Goal: Information Seeking & Learning: Learn about a topic

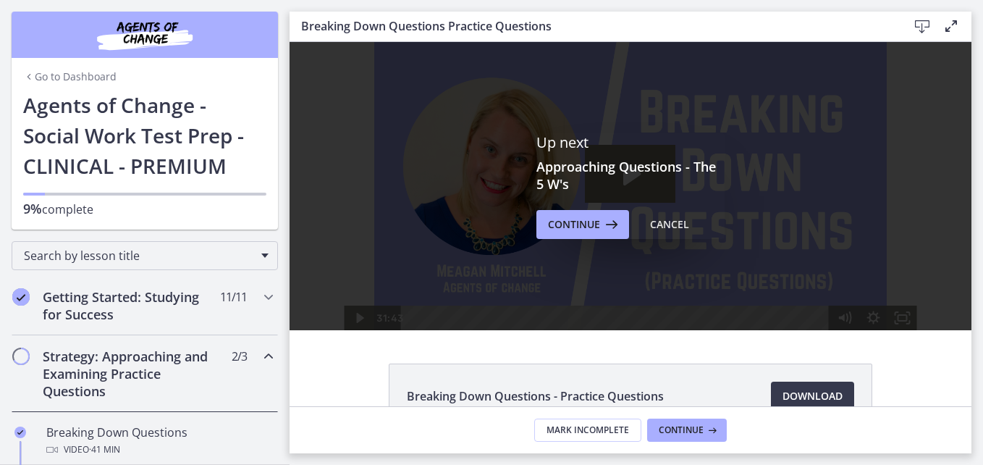
scroll to position [334, 0]
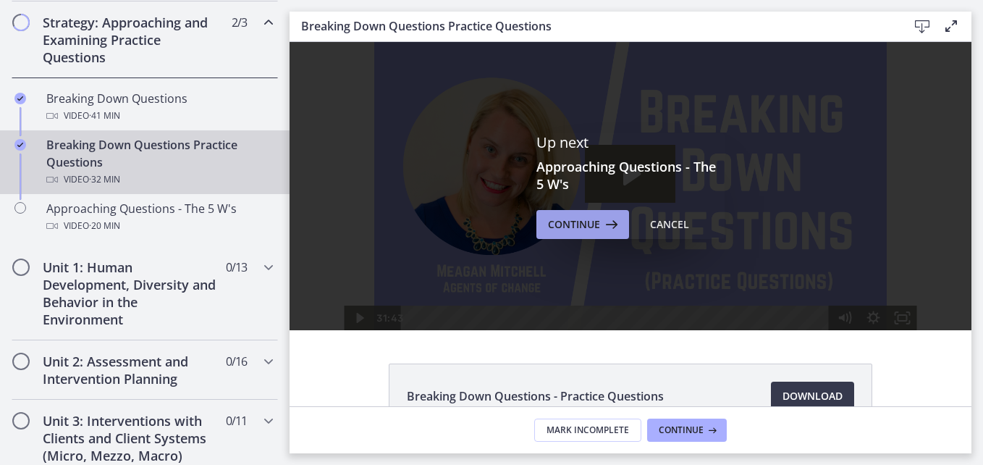
click at [559, 222] on span "Continue" at bounding box center [574, 224] width 52 height 17
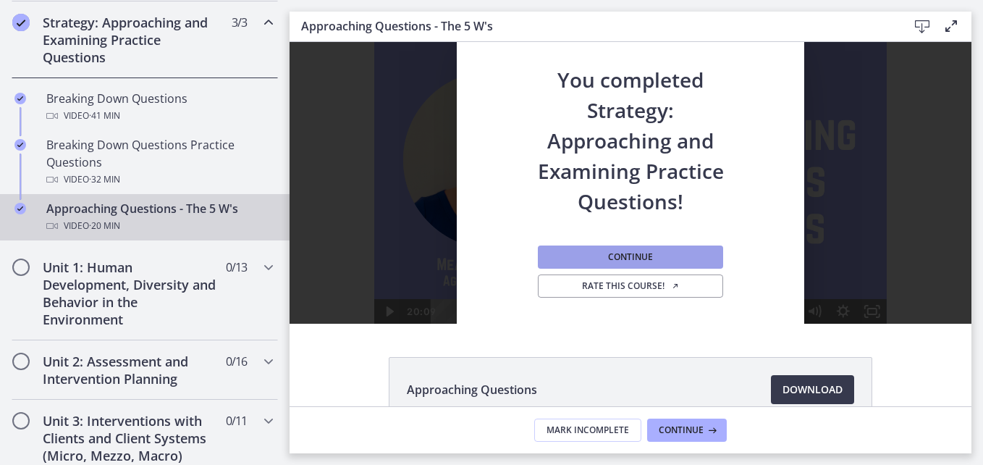
click at [597, 253] on button "Continue" at bounding box center [630, 256] width 185 height 23
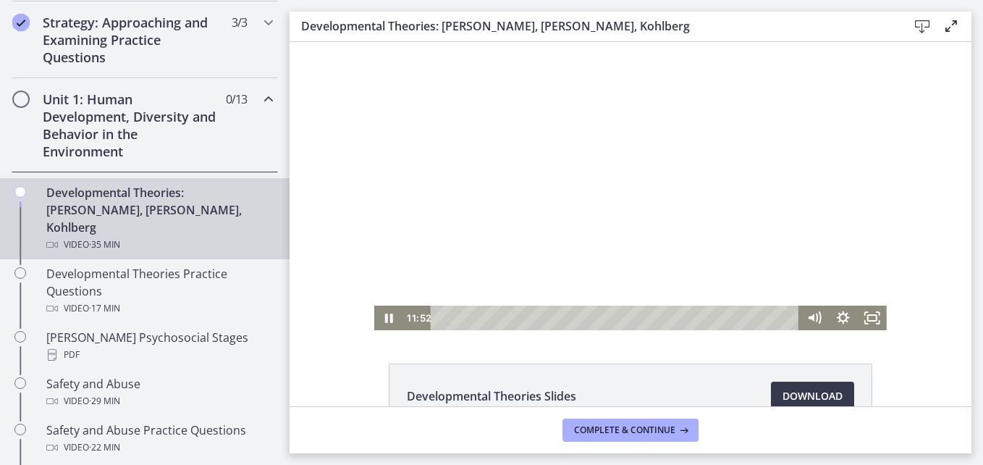
drag, startPoint x: 887, startPoint y: 295, endPoint x: 708, endPoint y: 104, distance: 262.3
click at [708, 104] on div at bounding box center [630, 186] width 513 height 288
click at [386, 318] on icon "Play Video" at bounding box center [390, 318] width 9 height 12
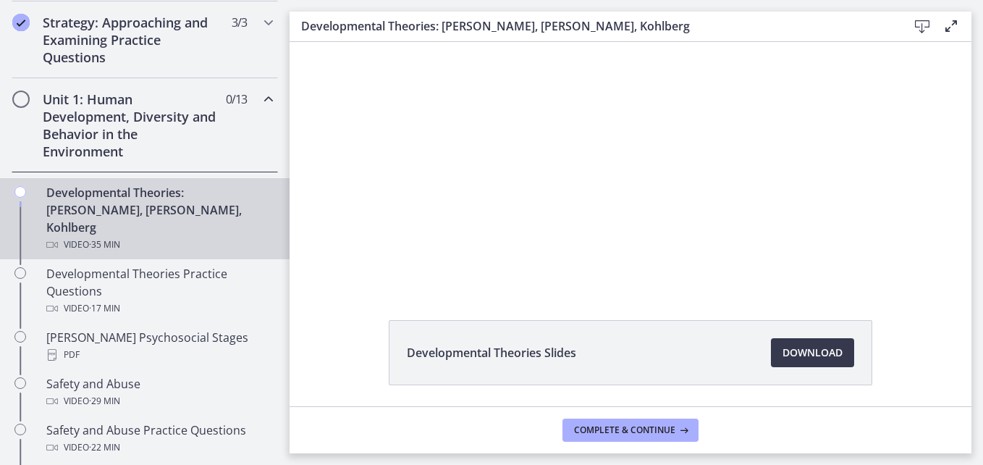
scroll to position [47, 0]
click at [788, 345] on span "Download Opens in a new window" at bounding box center [813, 348] width 60 height 17
click at [771, 345] on link "Download Opens in a new window" at bounding box center [812, 349] width 83 height 29
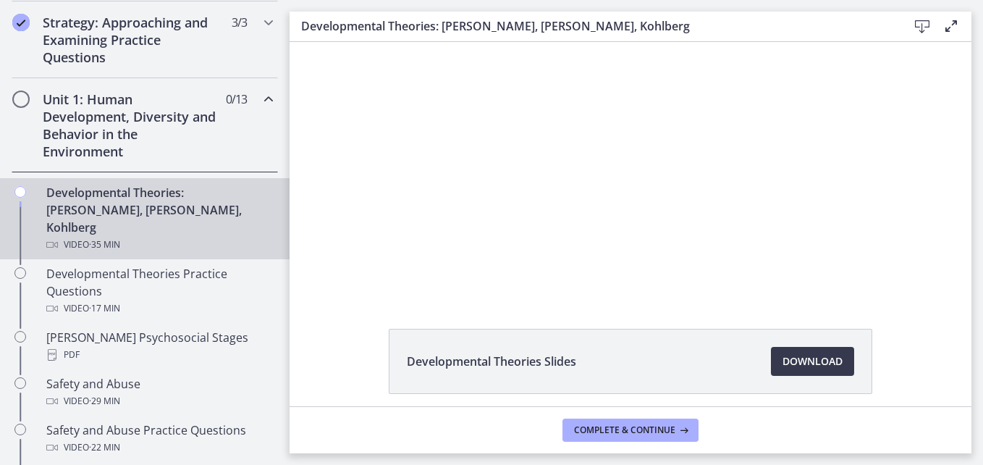
scroll to position [30, 0]
click at [960, 251] on div "Click for sound @keyframes VOLUME_SMALL_WAVE_FLASH { 0% { opacity: 0; } 33% { o…" at bounding box center [631, 156] width 682 height 288
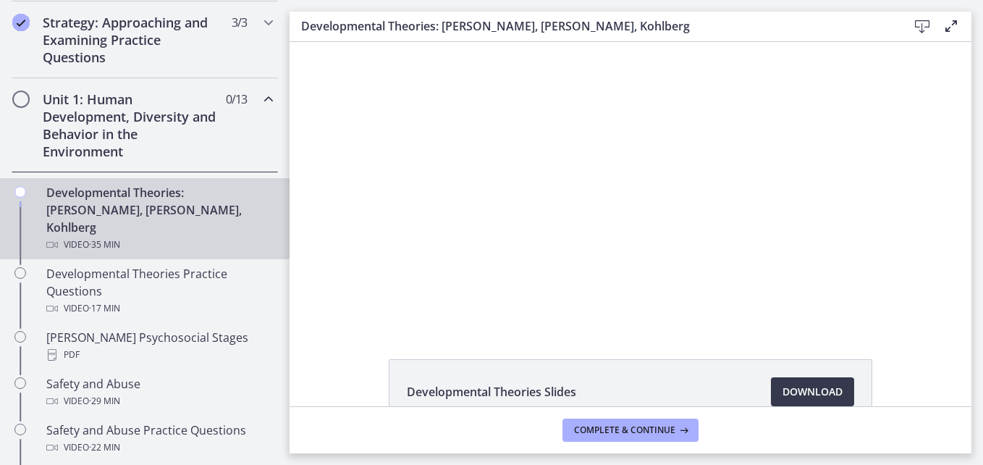
scroll to position [0, 0]
click at [794, 393] on span "Download Opens in a new window" at bounding box center [813, 395] width 60 height 17
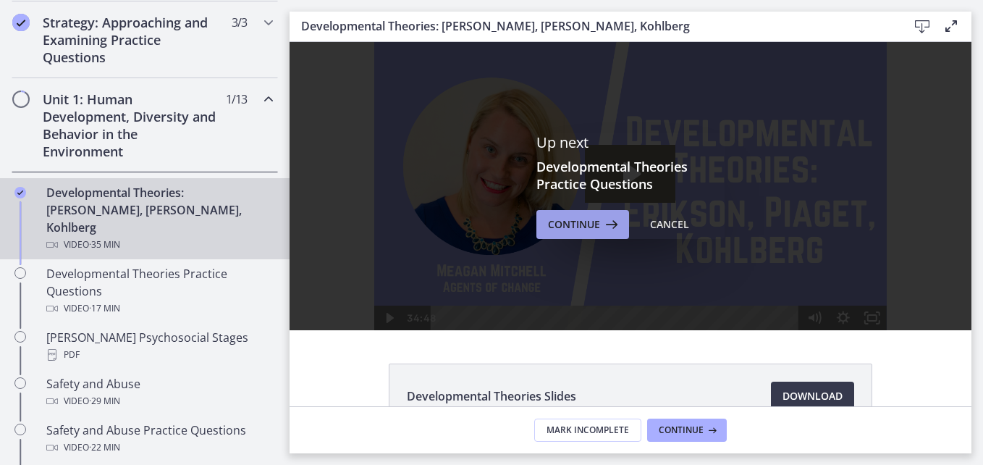
click at [585, 227] on span "Continue" at bounding box center [574, 224] width 52 height 17
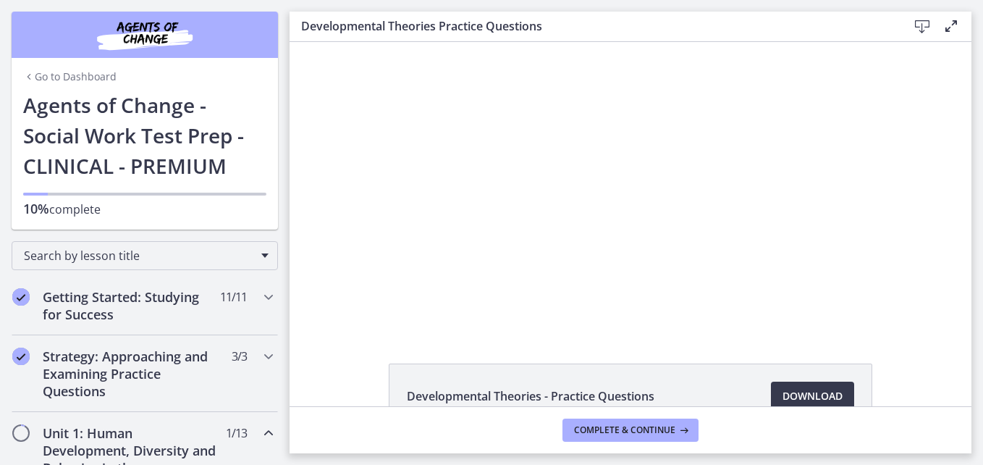
scroll to position [334, 0]
